Goal: Task Accomplishment & Management: Use online tool/utility

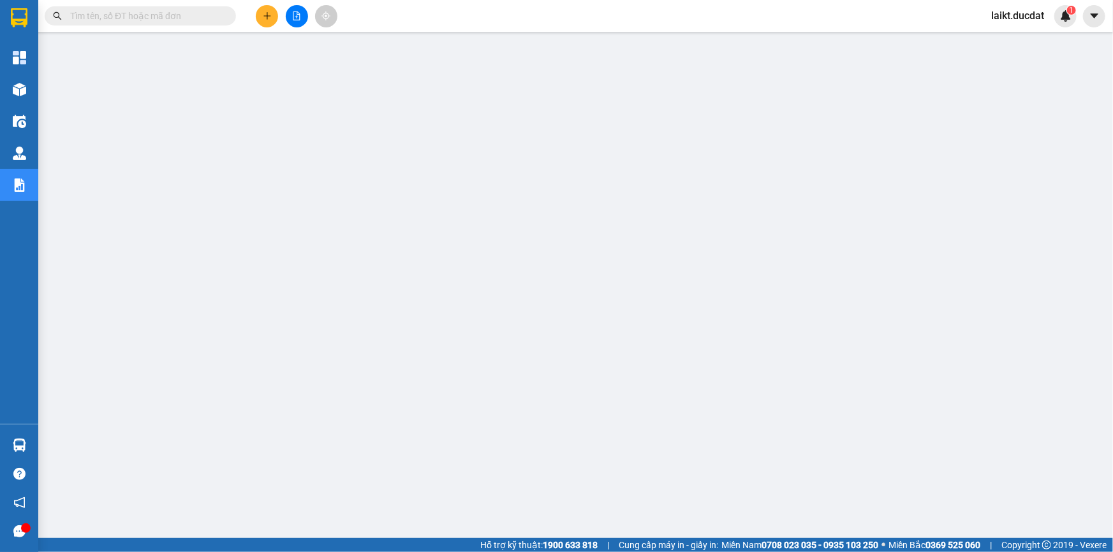
click at [296, 10] on button at bounding box center [297, 16] width 22 height 22
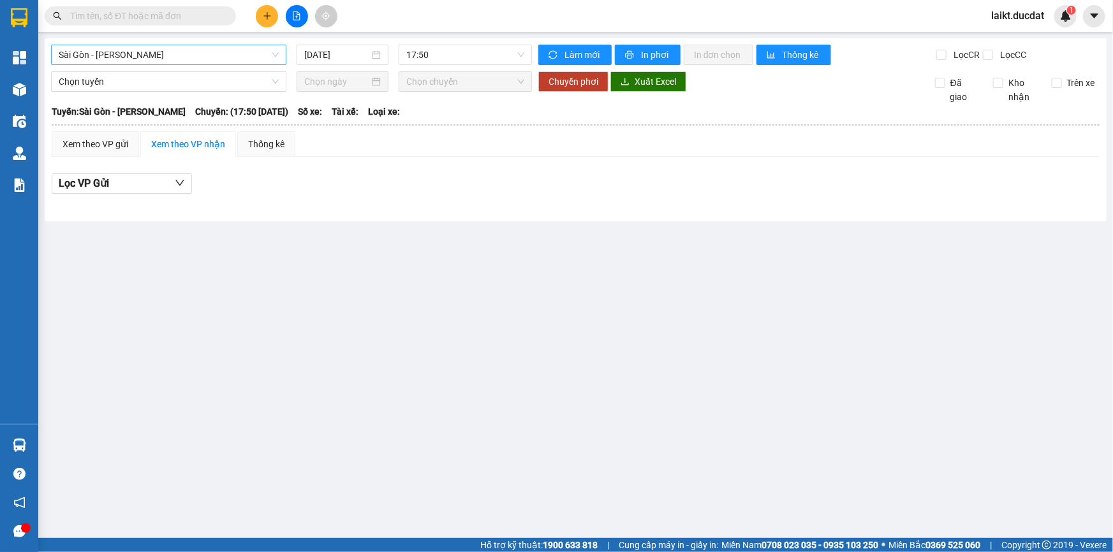
click at [154, 52] on span "Sài Gòn - [PERSON_NAME]" at bounding box center [169, 54] width 220 height 19
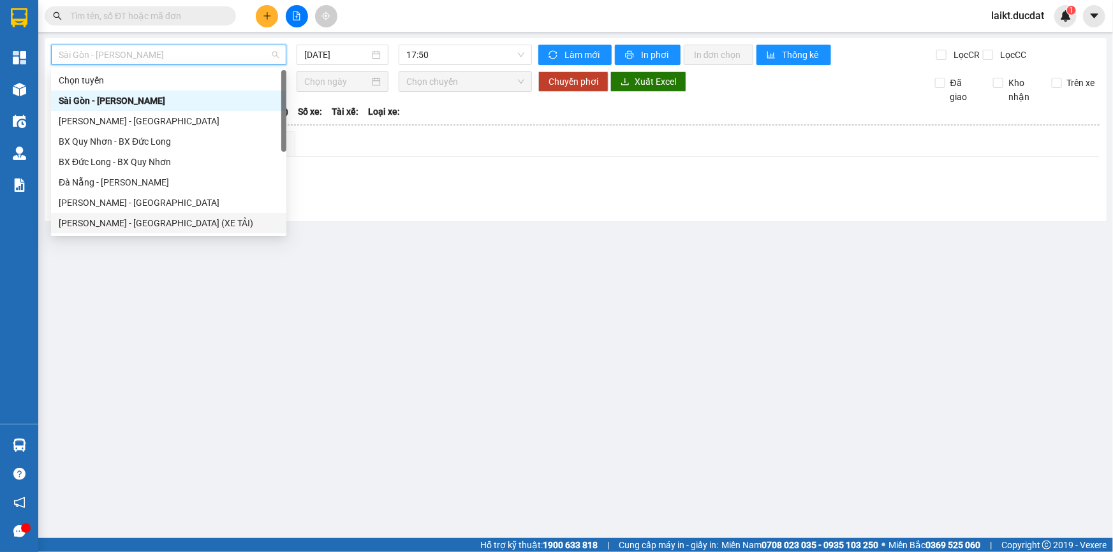
click at [133, 226] on div "[PERSON_NAME] - [GEOGRAPHIC_DATA] (XE TẢI)" at bounding box center [169, 223] width 220 height 14
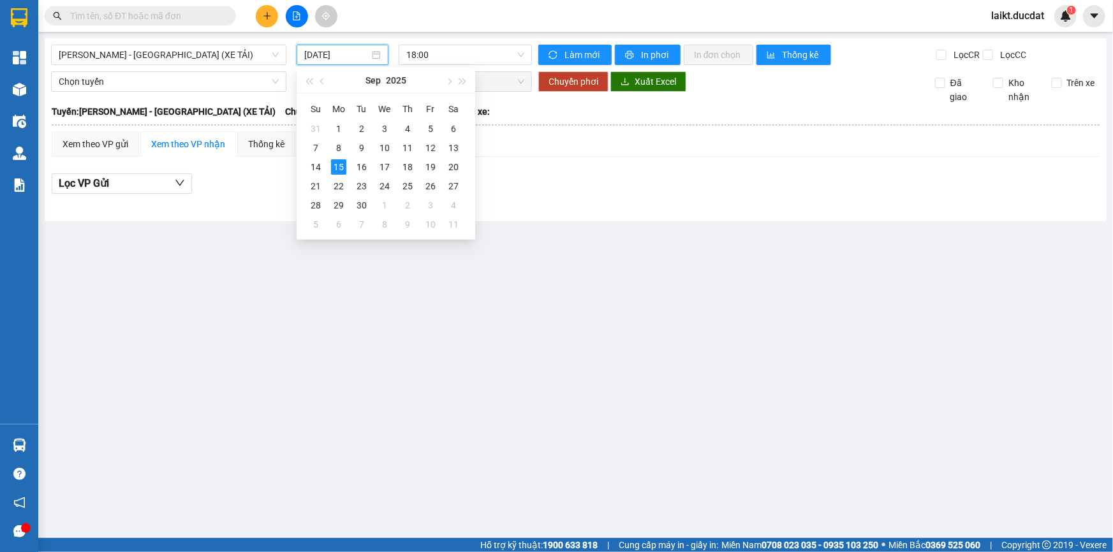
click at [359, 54] on input "[DATE]" at bounding box center [336, 55] width 65 height 14
click at [310, 168] on div "14" at bounding box center [315, 166] width 15 height 15
type input "[DATE]"
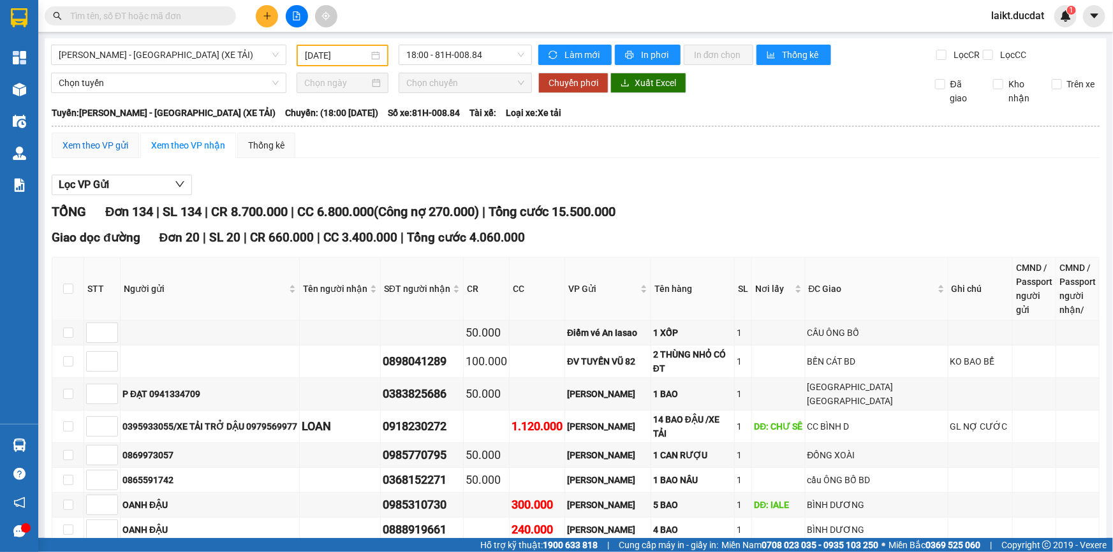
click at [95, 145] on div "Xem theo VP gửi" at bounding box center [96, 145] width 66 height 14
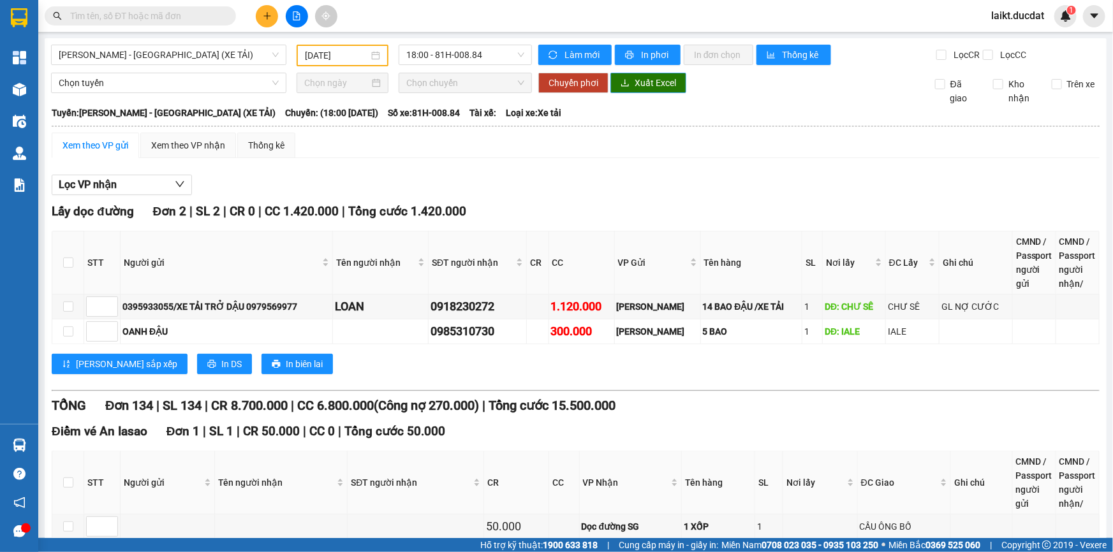
click at [646, 85] on span "Xuất Excel" at bounding box center [655, 83] width 41 height 14
click at [168, 57] on span "[PERSON_NAME] - [GEOGRAPHIC_DATA] (XE TẢI)" at bounding box center [169, 54] width 220 height 19
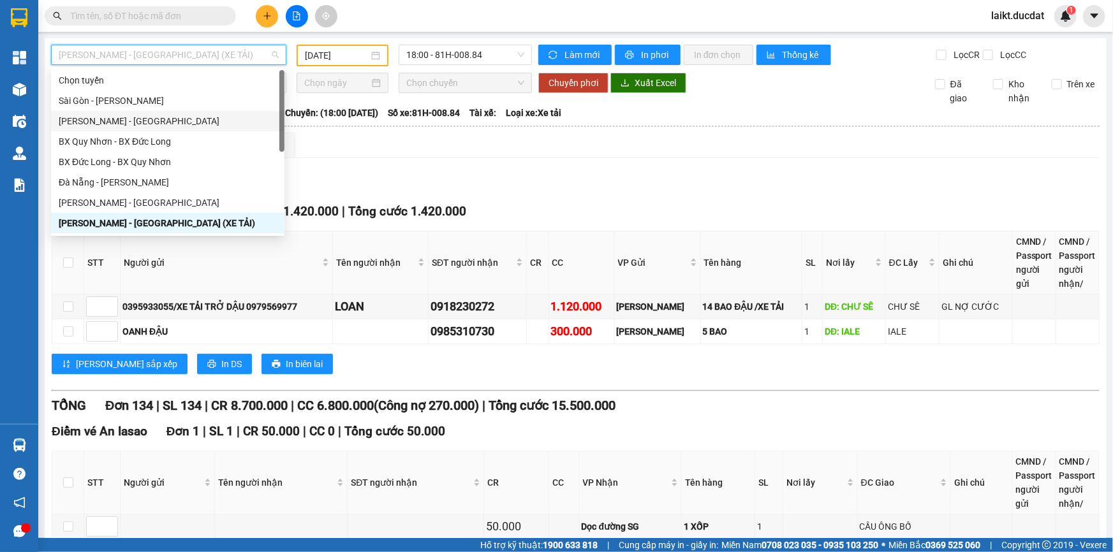
click at [83, 122] on div "[PERSON_NAME] - [GEOGRAPHIC_DATA]" at bounding box center [168, 121] width 218 height 14
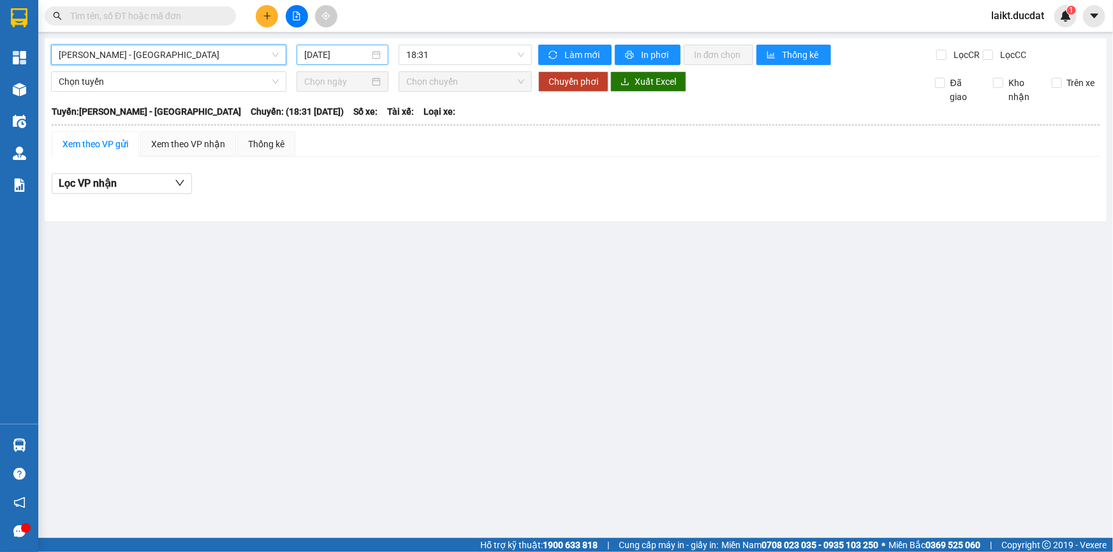
click at [357, 54] on input "[DATE]" at bounding box center [336, 55] width 65 height 14
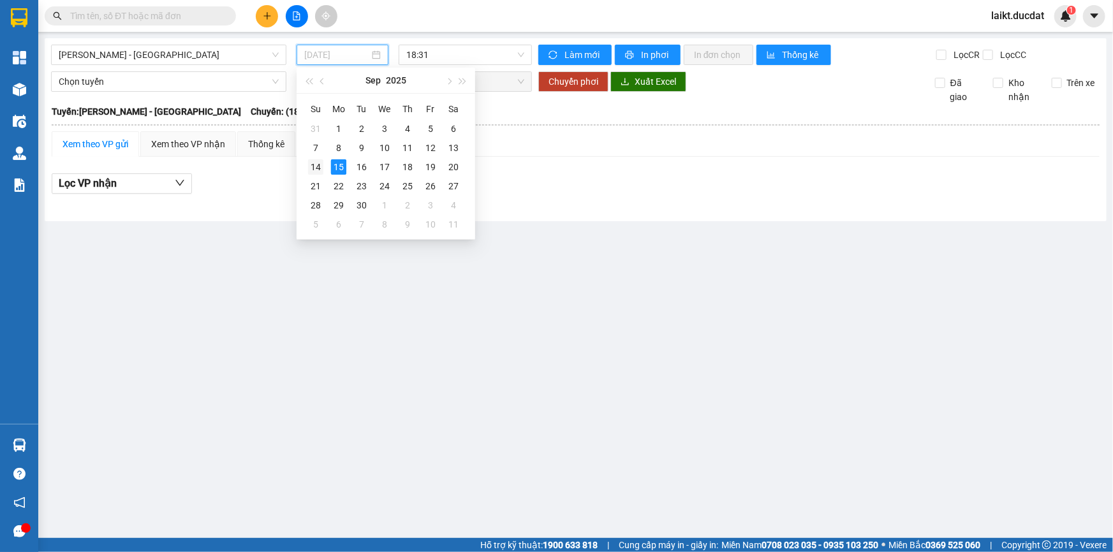
click at [318, 166] on div "14" at bounding box center [315, 166] width 15 height 15
type input "[DATE]"
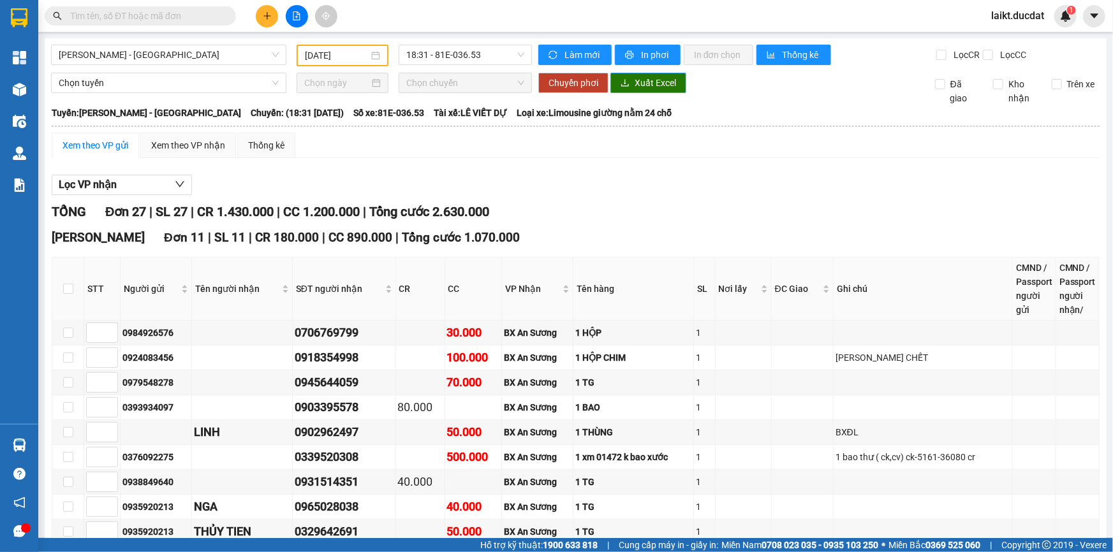
click at [642, 84] on span "Xuất Excel" at bounding box center [655, 83] width 41 height 14
